Goal: Task Accomplishment & Management: Use online tool/utility

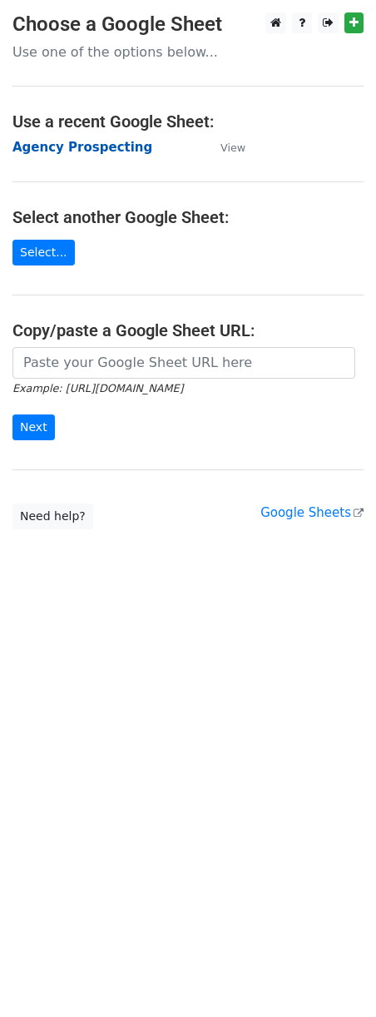
click at [52, 153] on strong "Agency Prospecting" at bounding box center [82, 147] width 140 height 15
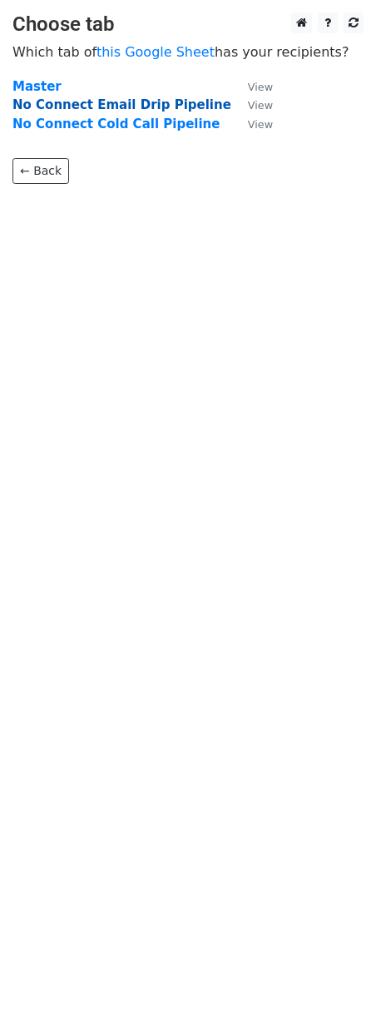
click at [83, 108] on strong "No Connect Email Drip Pipeline" at bounding box center [121, 104] width 219 height 15
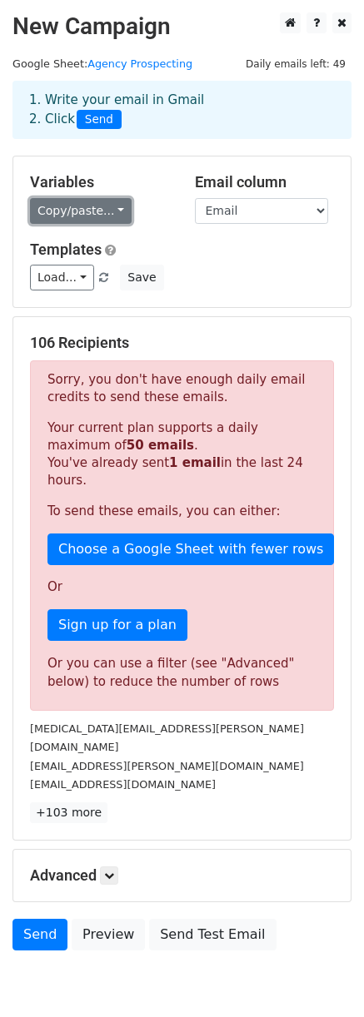
click at [97, 201] on link "Copy/paste..." at bounding box center [81, 211] width 102 height 26
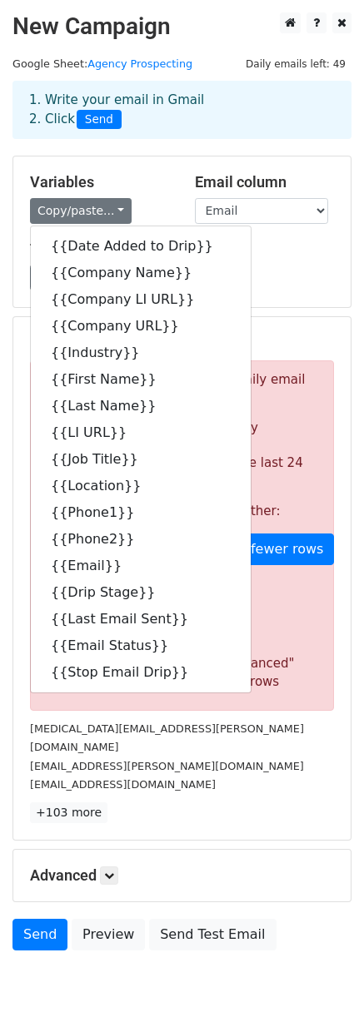
click at [262, 258] on h5 "Templates" at bounding box center [182, 250] width 304 height 18
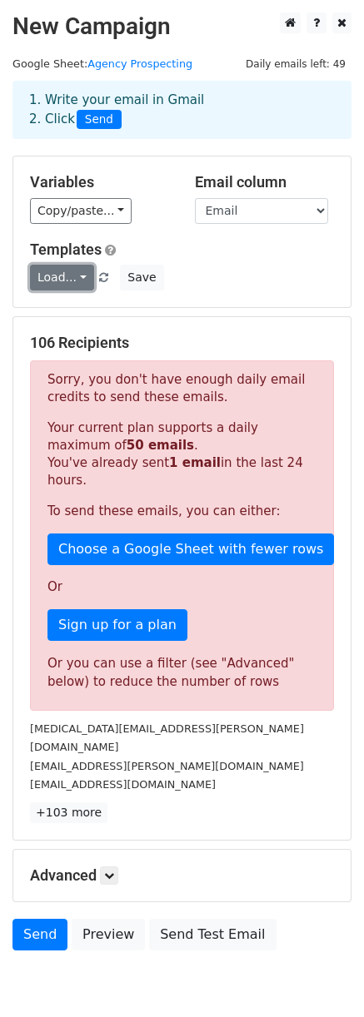
click at [60, 281] on link "Load..." at bounding box center [62, 278] width 64 height 26
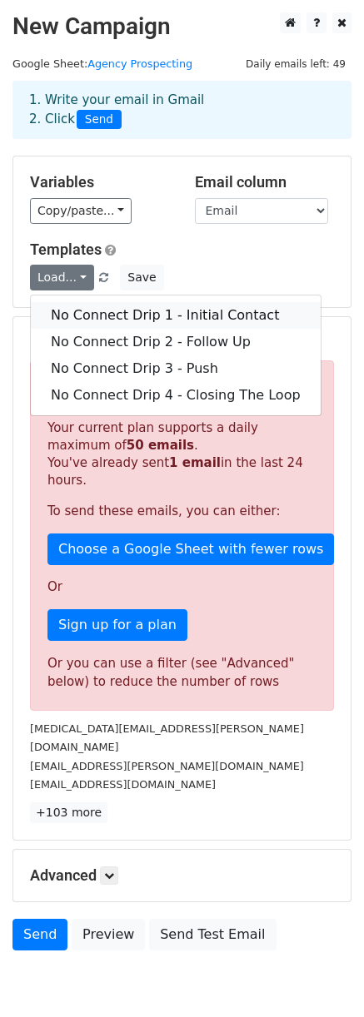
click at [80, 309] on link "No Connect Drip 1 - Initial Contact" at bounding box center [176, 315] width 290 height 27
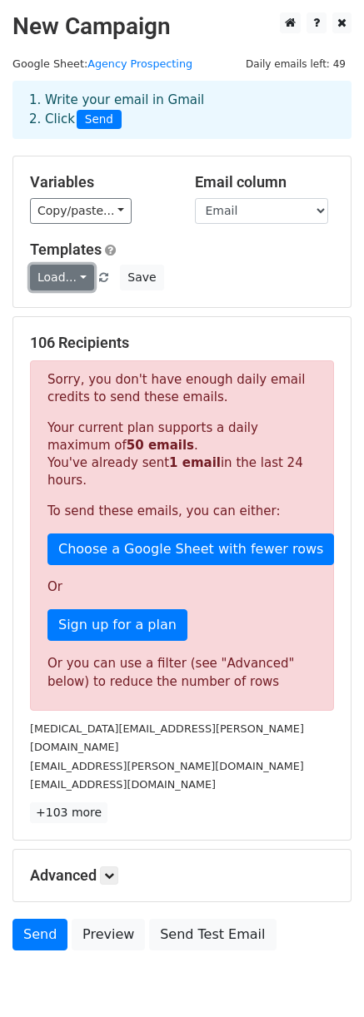
click at [34, 272] on link "Load..." at bounding box center [62, 278] width 64 height 26
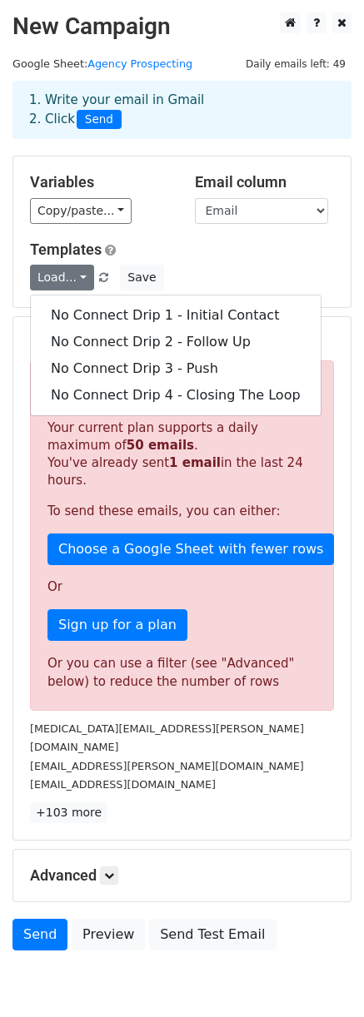
click at [236, 254] on h5 "Templates" at bounding box center [182, 250] width 304 height 18
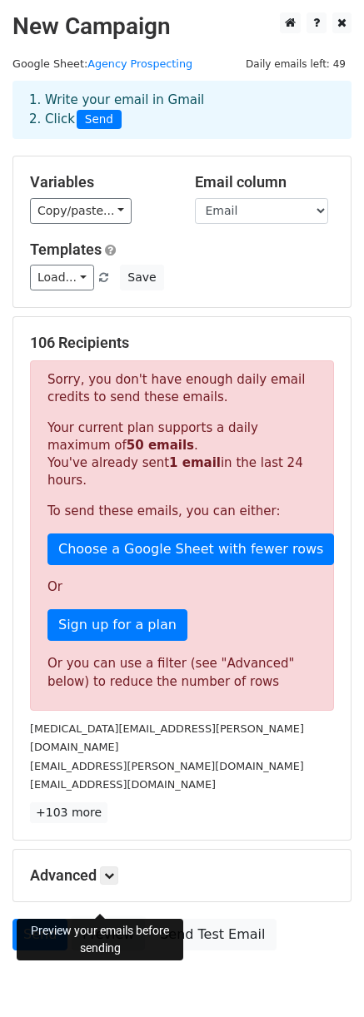
click at [91, 919] on link "Preview" at bounding box center [108, 935] width 73 height 32
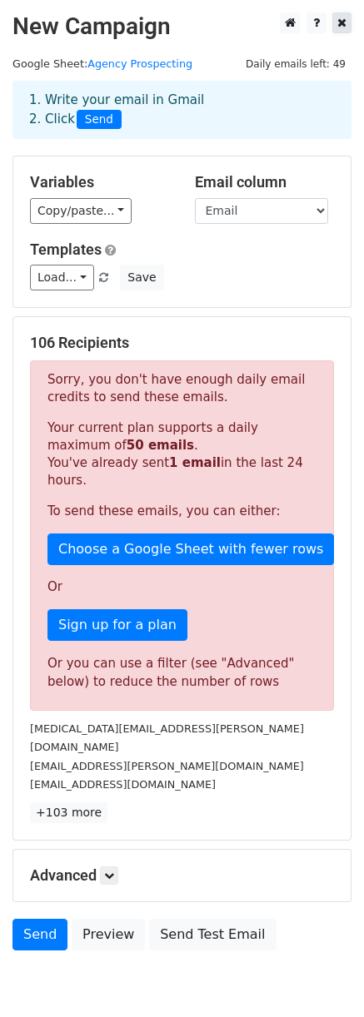
click at [341, 22] on icon at bounding box center [341, 23] width 9 height 12
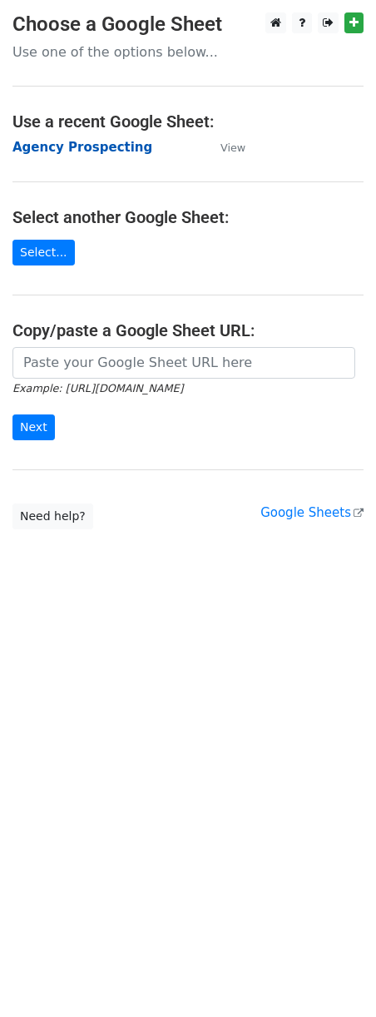
click at [56, 144] on strong "Agency Prospecting" at bounding box center [82, 147] width 140 height 15
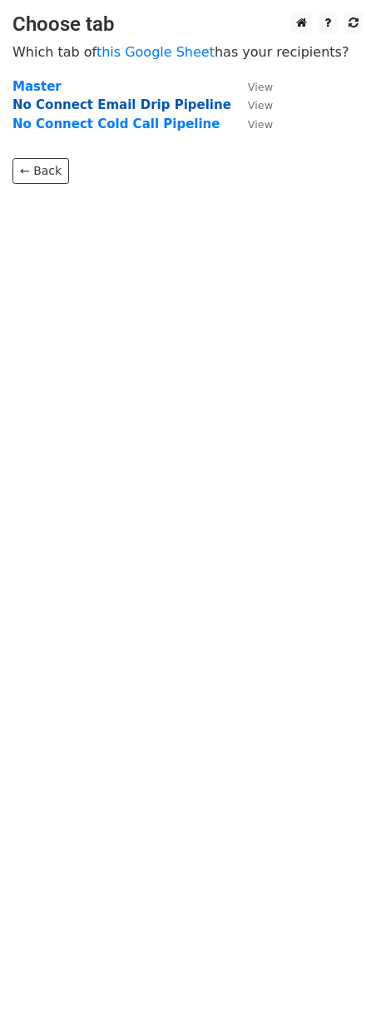
click at [54, 106] on strong "No Connect Email Drip Pipeline" at bounding box center [121, 104] width 219 height 15
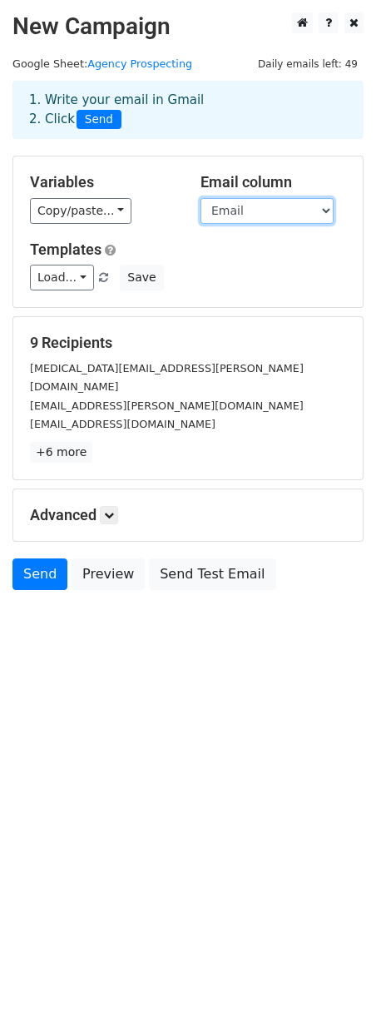
click at [269, 205] on select "Date Added to Drip Company Name Company LI URL Company URL Industry First Name …" at bounding box center [267, 211] width 133 height 26
click at [177, 223] on div "Variables Copy/paste... {{Date Added to Drip}} {{Company Name}} {{Company LI UR…" at bounding box center [102, 198] width 171 height 51
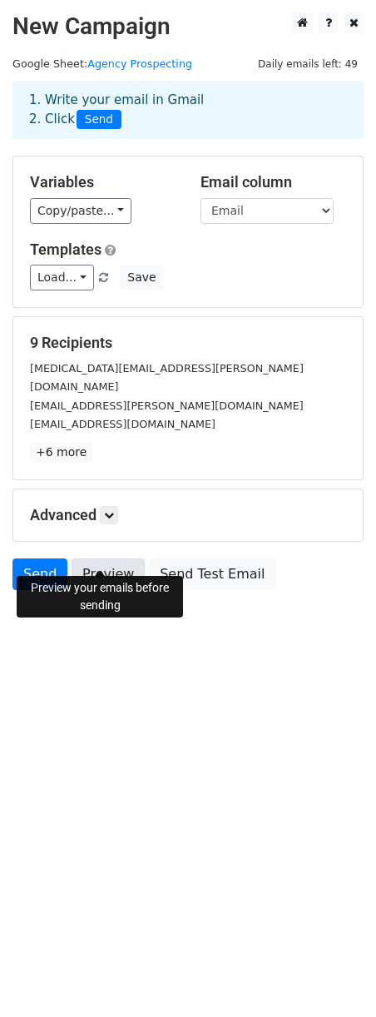
click at [112, 559] on link "Preview" at bounding box center [108, 575] width 73 height 32
